Goal: Task Accomplishment & Management: Use online tool/utility

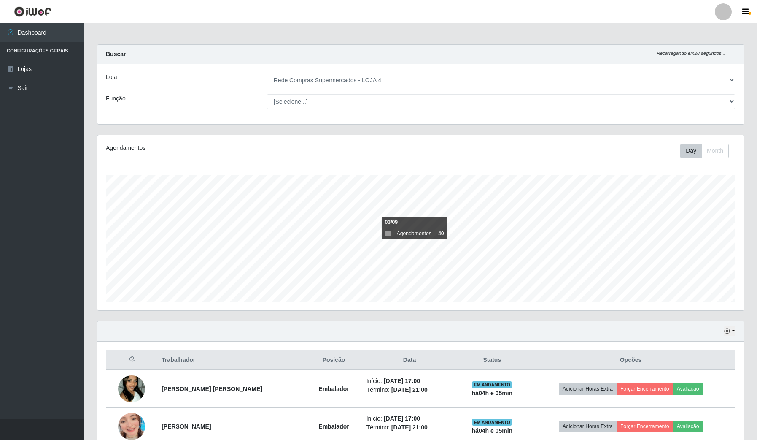
select select "159"
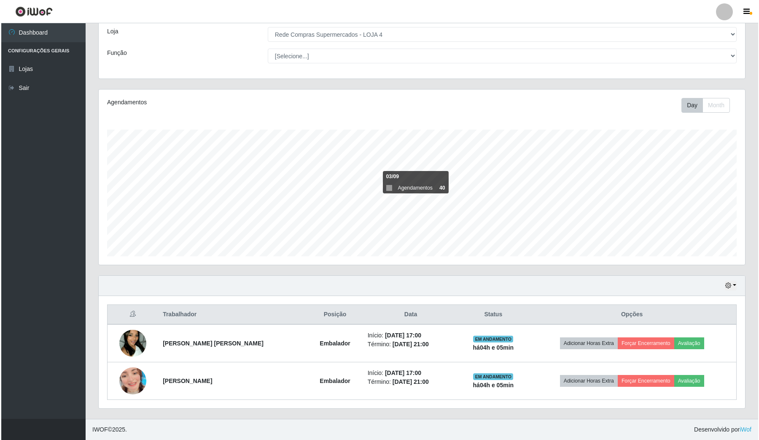
scroll to position [175, 646]
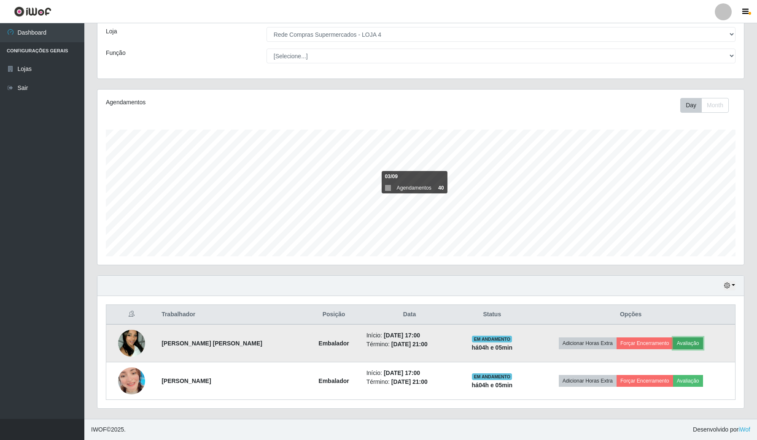
click at [696, 341] on button "Avaliação" at bounding box center [688, 343] width 30 height 12
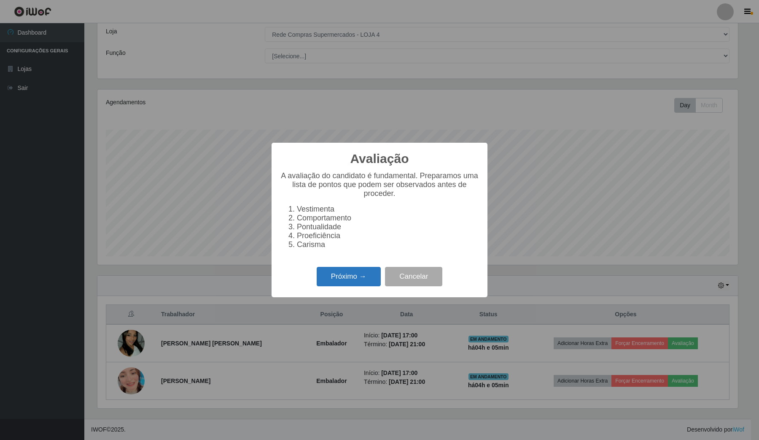
click at [351, 286] on button "Próximo →" at bounding box center [349, 277] width 64 height 20
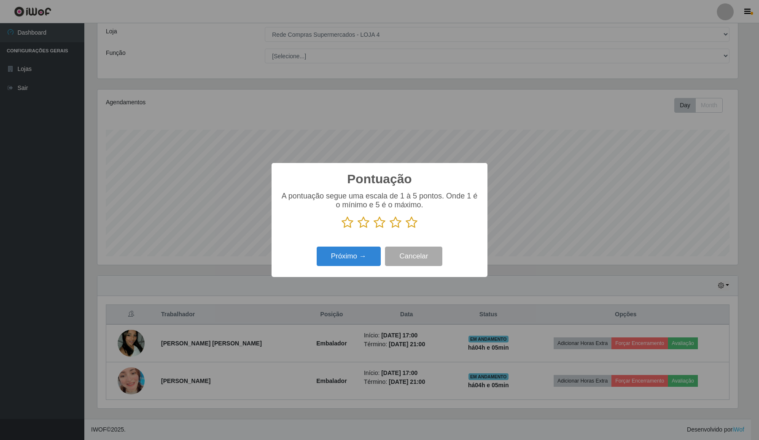
scroll to position [421627, 421161]
click at [355, 258] on button "Próximo →" at bounding box center [349, 256] width 64 height 20
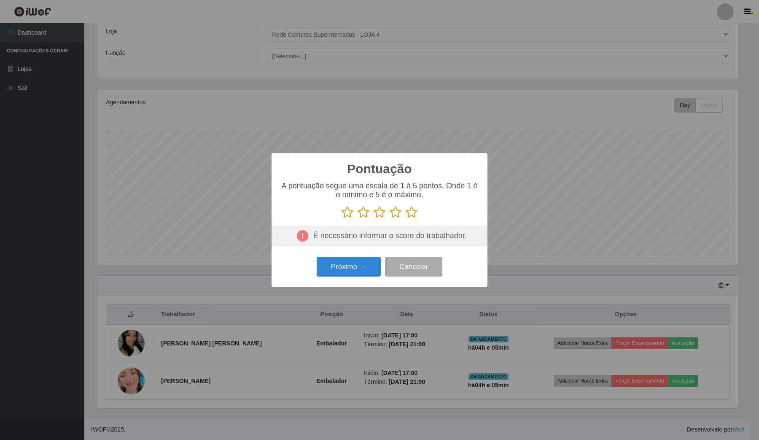
click at [407, 213] on icon at bounding box center [412, 212] width 12 height 13
click at [406, 218] on input "radio" at bounding box center [406, 218] width 0 height 0
click at [359, 265] on button "Próximo →" at bounding box center [349, 266] width 64 height 20
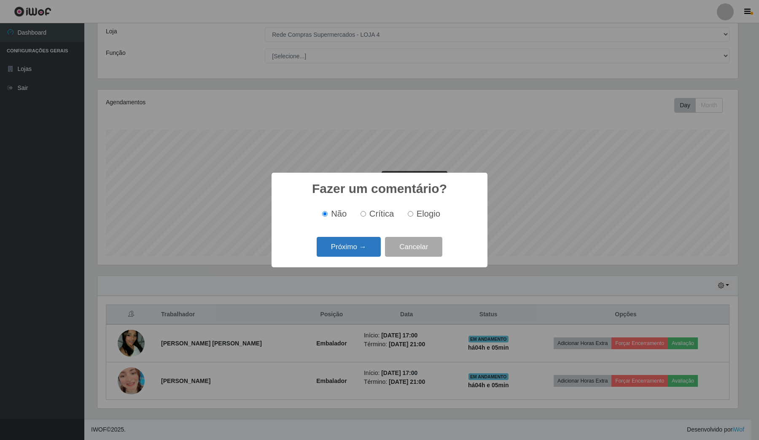
click at [359, 245] on button "Próximo →" at bounding box center [349, 247] width 64 height 20
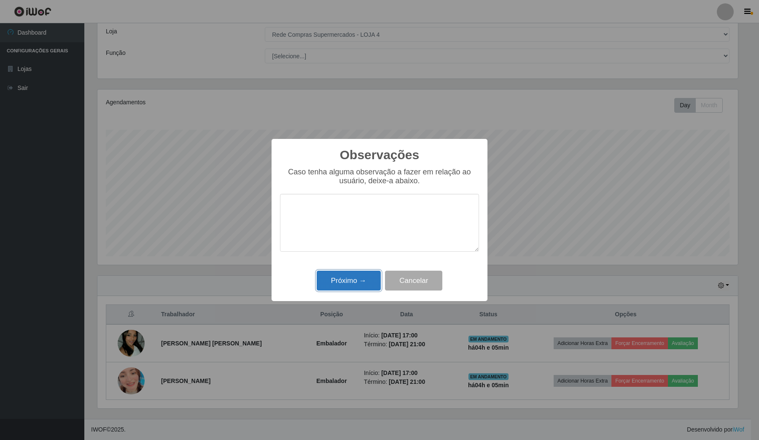
click at [361, 276] on button "Próximo →" at bounding box center [349, 280] width 64 height 20
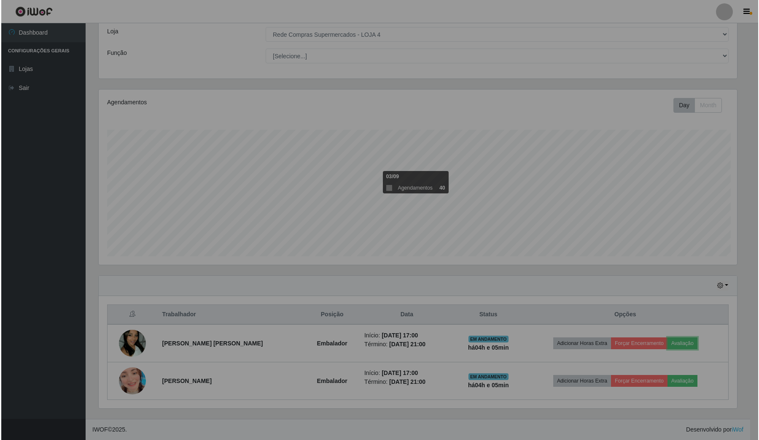
scroll to position [175, 646]
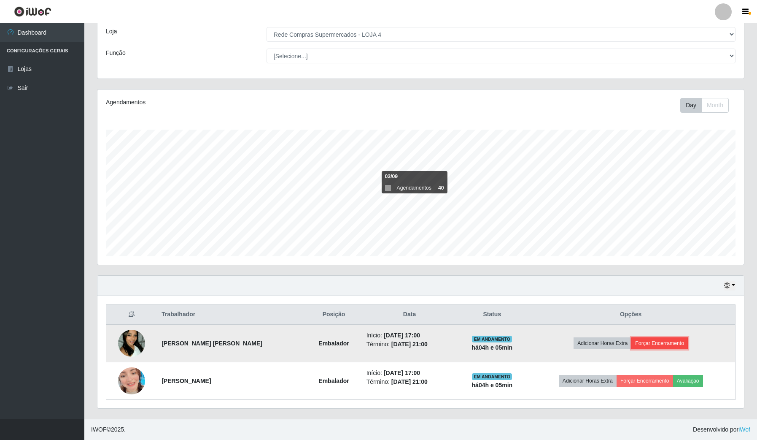
click at [640, 344] on button "Forçar Encerramento" at bounding box center [659, 343] width 57 height 12
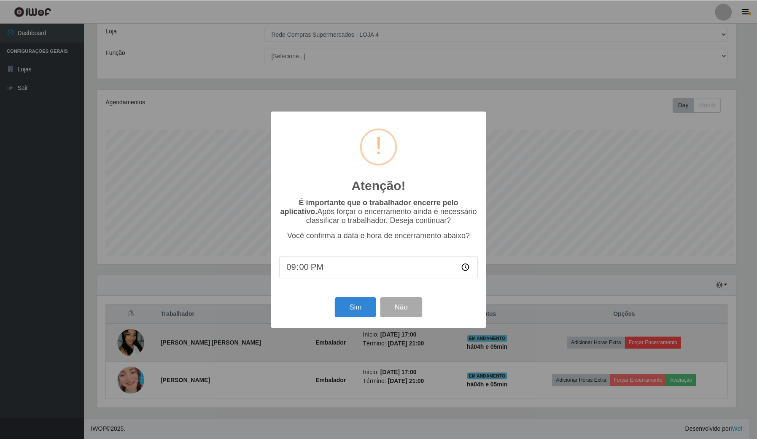
scroll to position [175, 640]
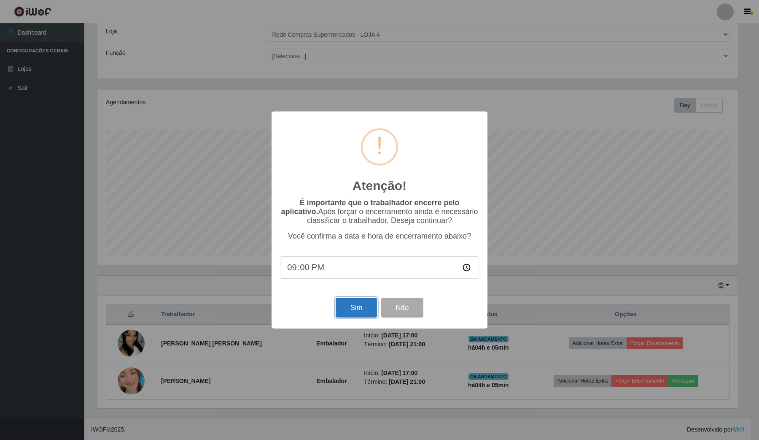
click at [359, 305] on button "Sim" at bounding box center [356, 307] width 41 height 20
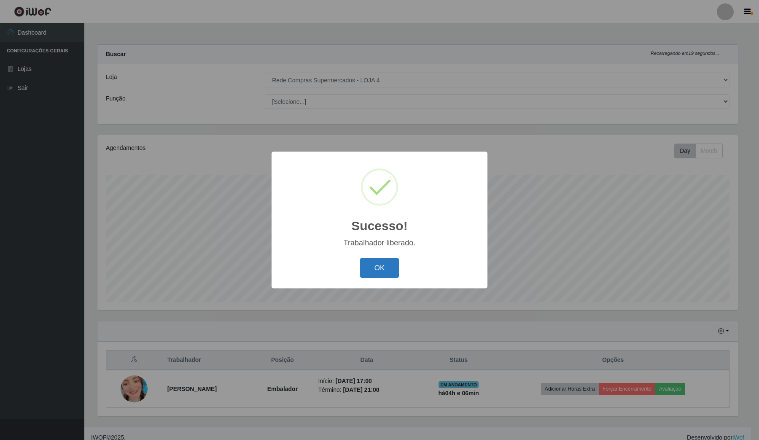
click at [384, 271] on button "OK" at bounding box center [379, 268] width 39 height 20
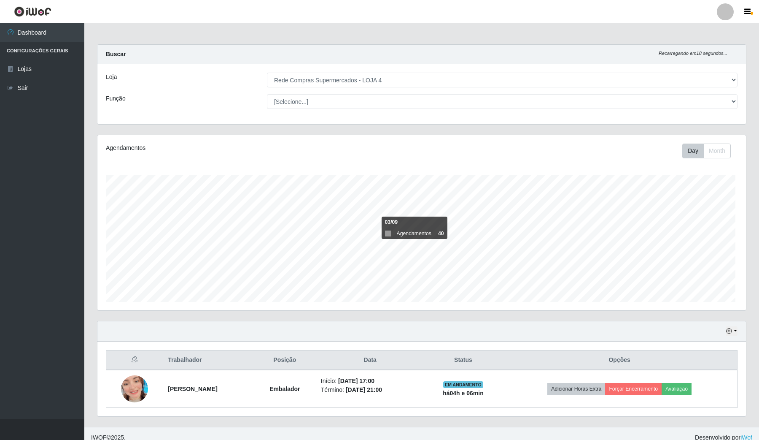
scroll to position [175, 646]
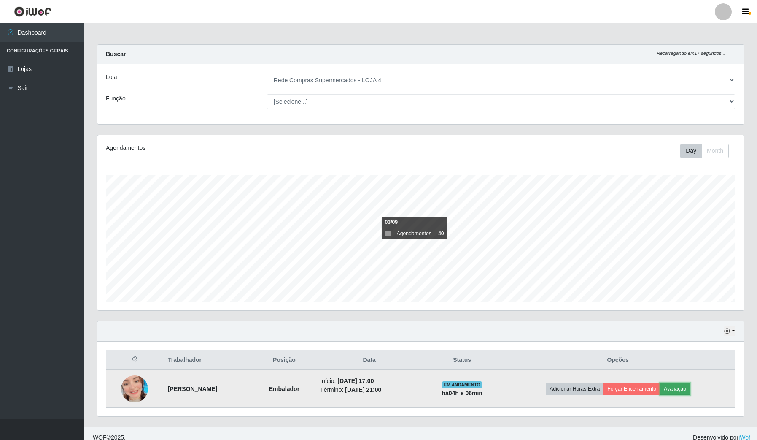
click at [678, 388] on button "Avaliação" at bounding box center [675, 389] width 30 height 12
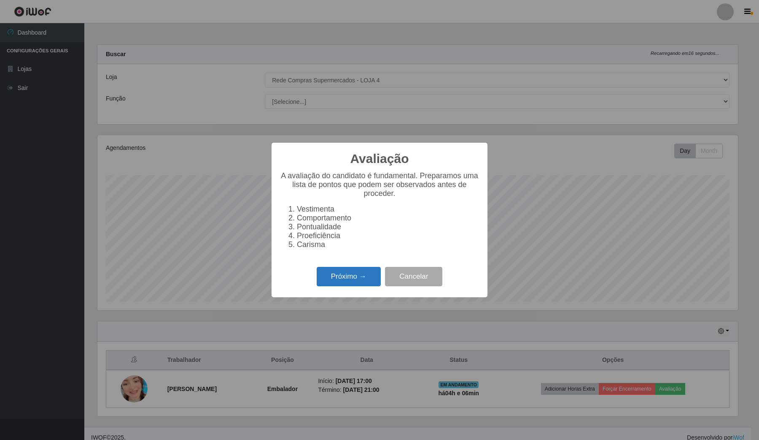
click at [332, 275] on button "Próximo →" at bounding box center [349, 277] width 64 height 20
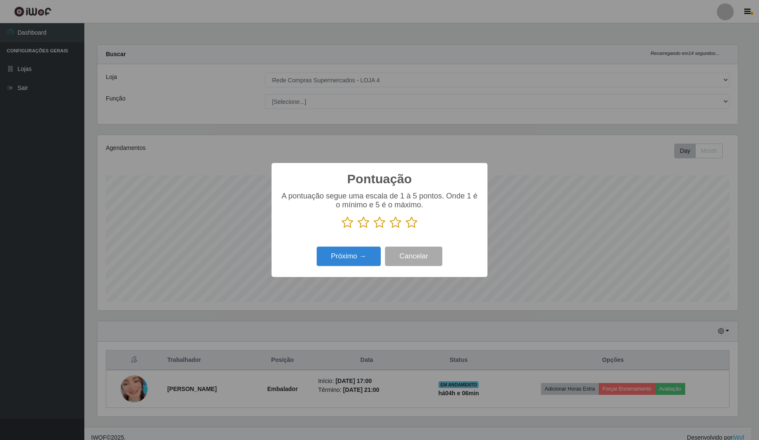
click at [410, 222] on icon at bounding box center [412, 222] width 12 height 13
click at [406, 229] on input "radio" at bounding box center [406, 229] width 0 height 0
click at [362, 250] on button "Próximo →" at bounding box center [349, 256] width 64 height 20
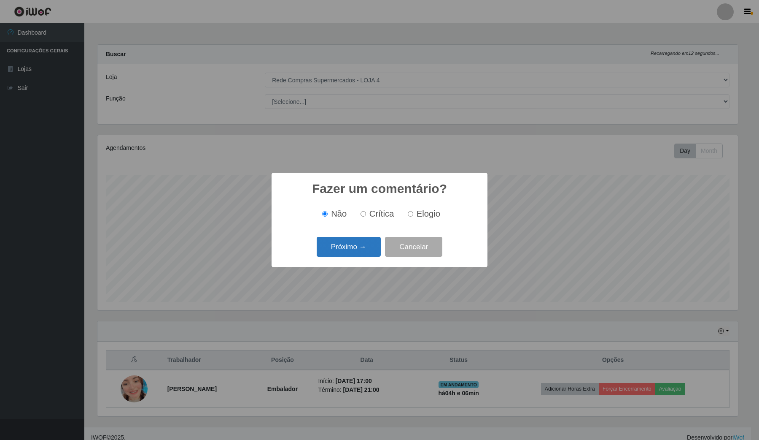
click at [372, 241] on button "Próximo →" at bounding box center [349, 247] width 64 height 20
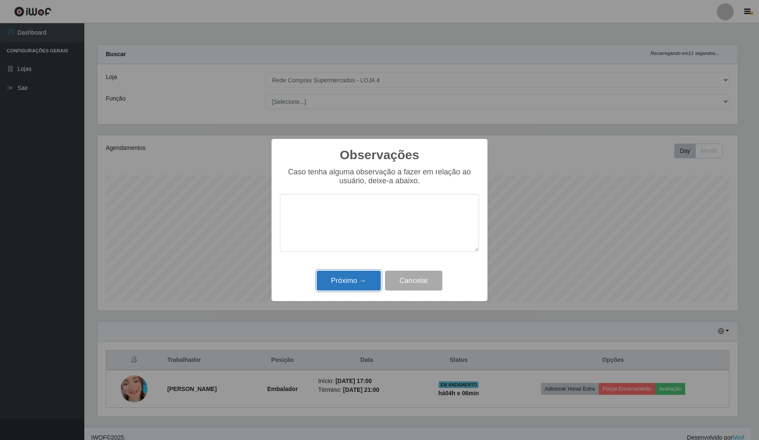
click at [355, 274] on button "Próximo →" at bounding box center [349, 280] width 64 height 20
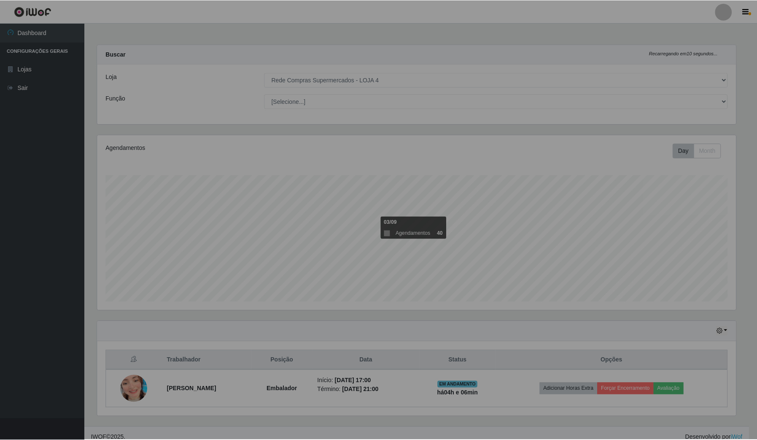
scroll to position [175, 646]
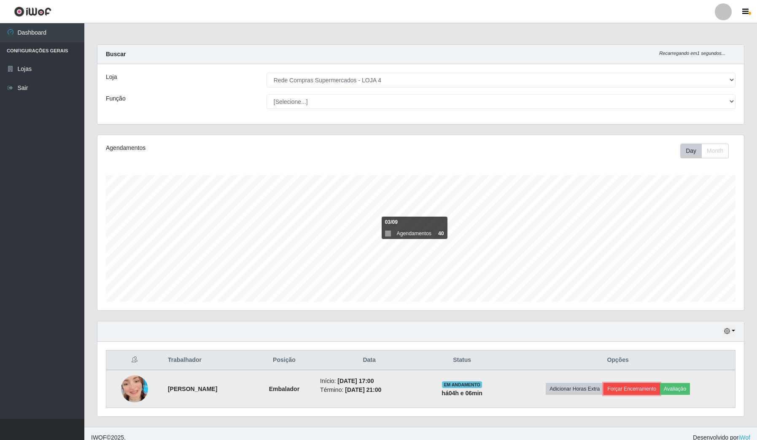
click at [638, 385] on button "Forçar Encerramento" at bounding box center [632, 389] width 57 height 12
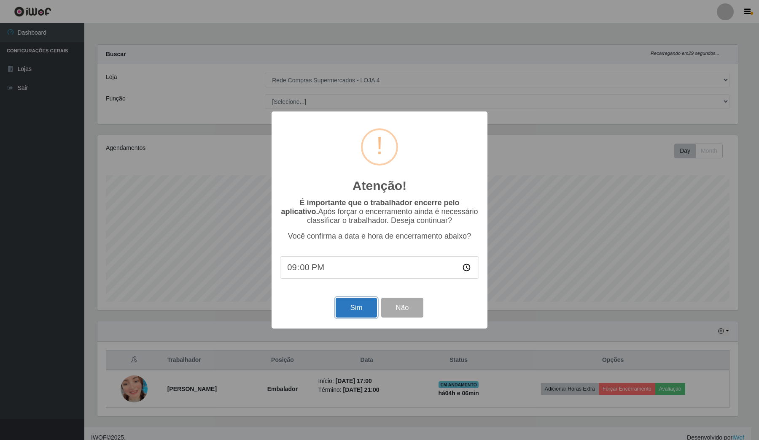
click at [359, 306] on button "Sim" at bounding box center [356, 307] width 41 height 20
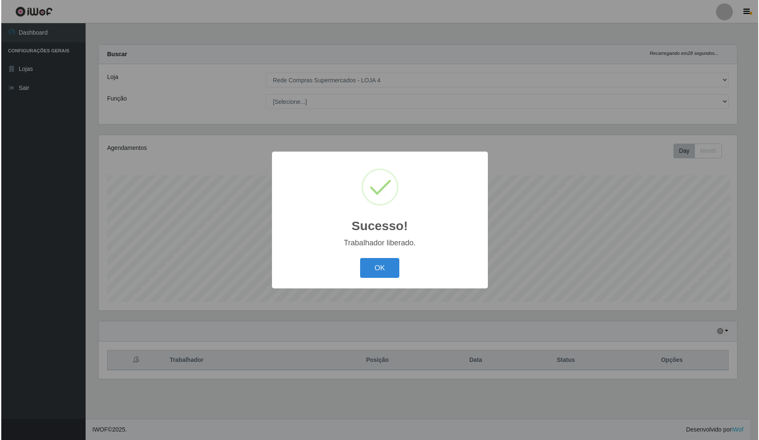
scroll to position [0, 0]
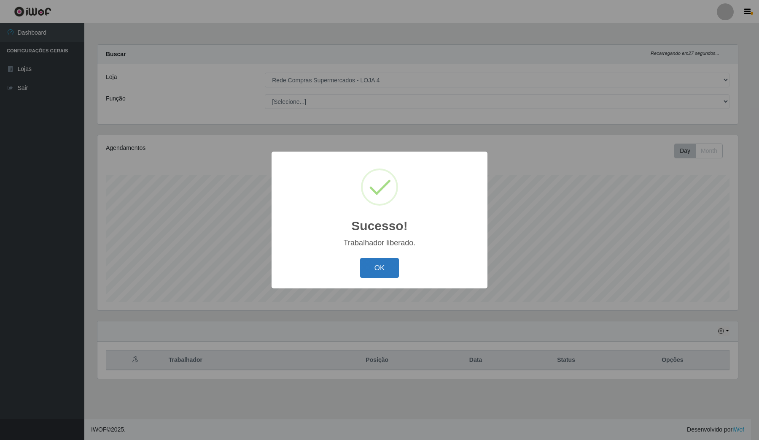
click at [380, 259] on button "OK" at bounding box center [379, 268] width 39 height 20
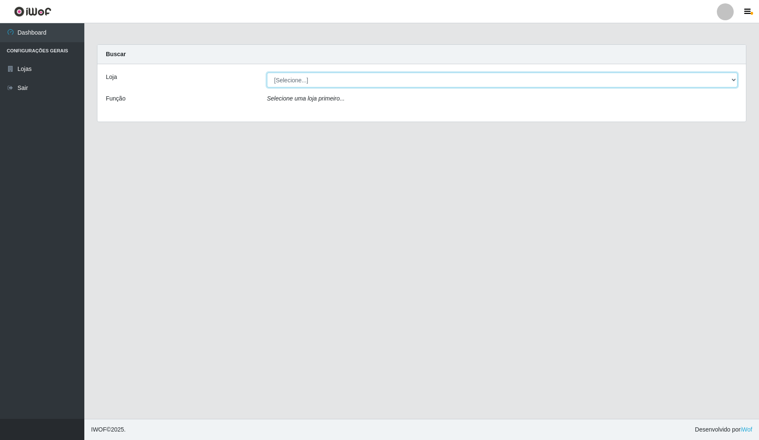
click at [356, 81] on select "[Selecione...] Rede Compras Supermercados - LOJA 4" at bounding box center [502, 80] width 471 height 15
select select "159"
click at [267, 73] on select "[Selecione...] Rede Compras Supermercados - LOJA 4" at bounding box center [502, 80] width 471 height 15
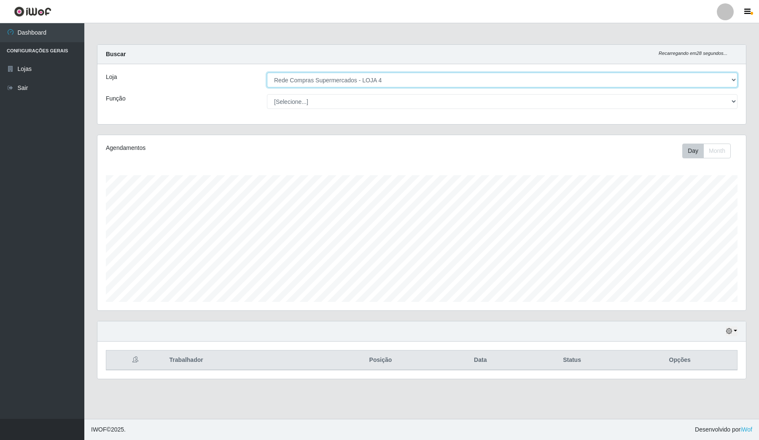
scroll to position [175, 648]
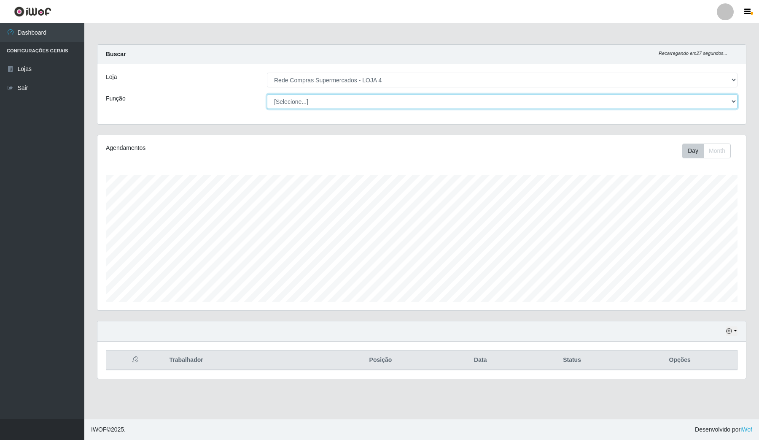
click at [368, 100] on select "[Selecione...] ASG ASG + ASG ++ Balconista Balconista + Balconista ++ Embalador…" at bounding box center [502, 101] width 471 height 15
click at [267, 94] on select "[Selecione...] ASG ASG + ASG ++ Balconista Balconista + Balconista ++ Embalador…" at bounding box center [502, 101] width 471 height 15
click at [343, 100] on select "[Selecione...] ASG ASG + ASG ++ Balconista Balconista + Balconista ++ Embalador…" at bounding box center [502, 101] width 471 height 15
select select "1"
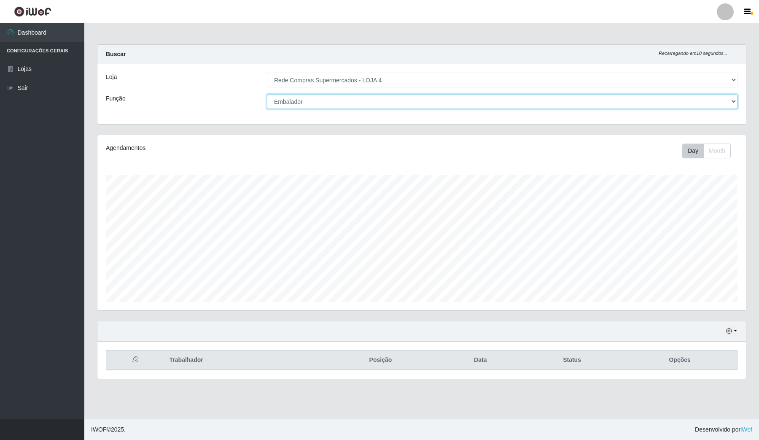
click at [267, 94] on select "[Selecione...] ASG ASG + ASG ++ Balconista Balconista + Balconista ++ Embalador…" at bounding box center [502, 101] width 471 height 15
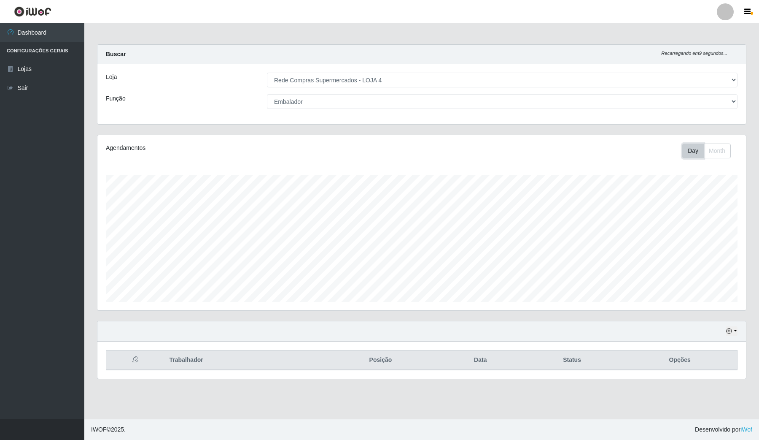
click at [692, 148] on button "Day" at bounding box center [693, 150] width 22 height 15
click at [725, 148] on button "Month" at bounding box center [717, 150] width 27 height 15
click at [695, 148] on button "Day" at bounding box center [693, 150] width 22 height 15
